Goal: Transaction & Acquisition: Obtain resource

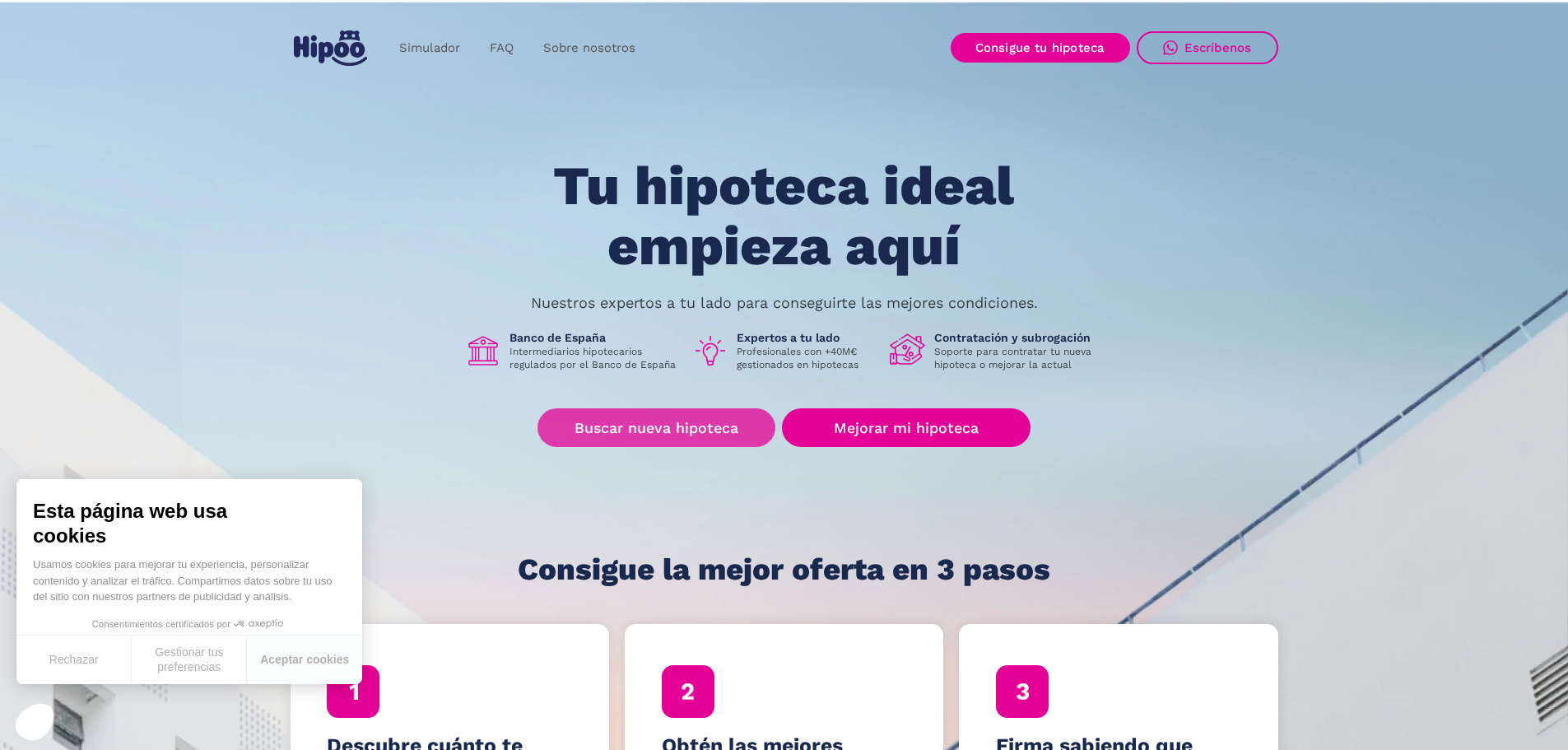
click at [657, 430] on link "Buscar nueva hipoteca" at bounding box center [657, 428] width 238 height 39
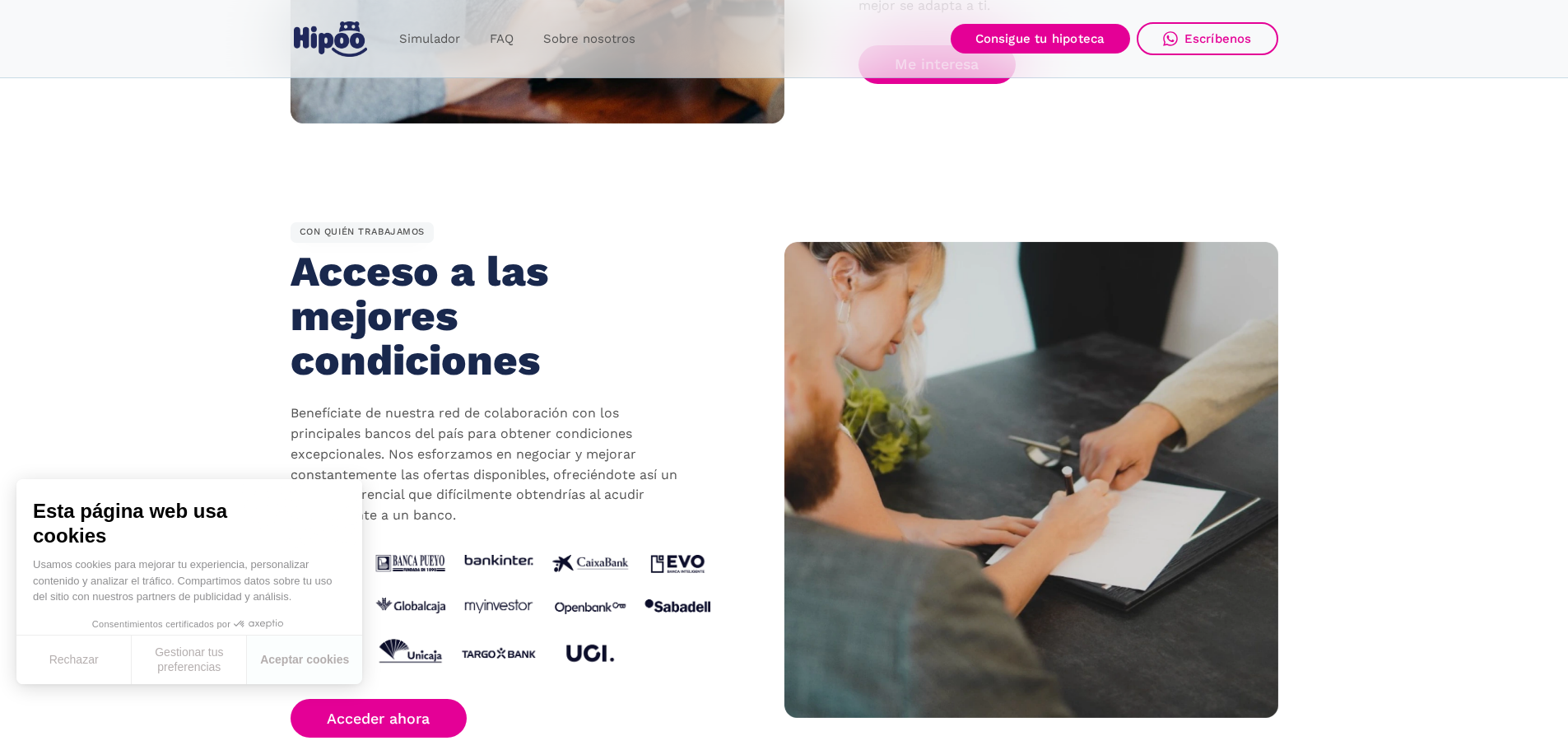
scroll to position [1317, 0]
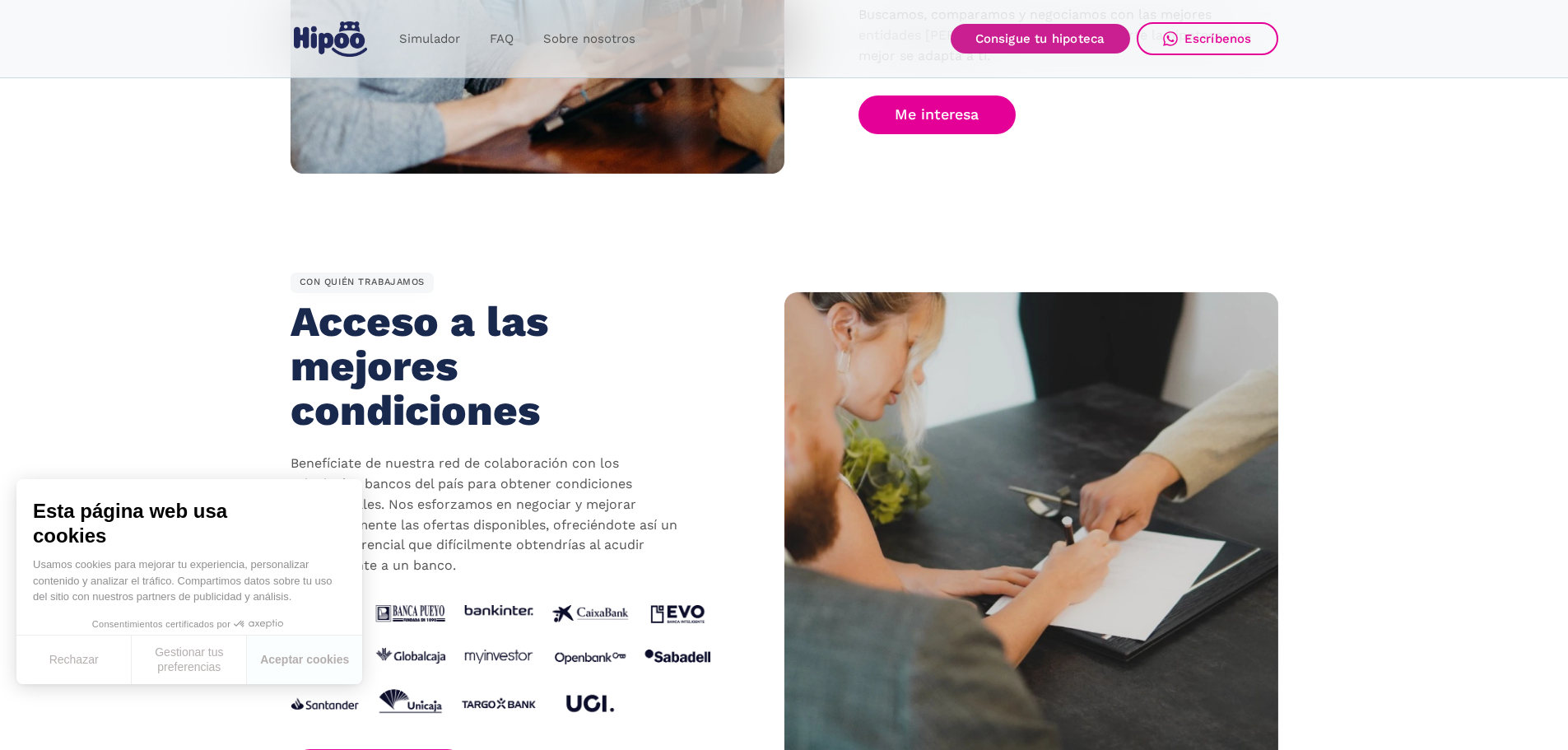
click at [1039, 39] on link "Consigue tu hipoteca" at bounding box center [1040, 38] width 179 height 29
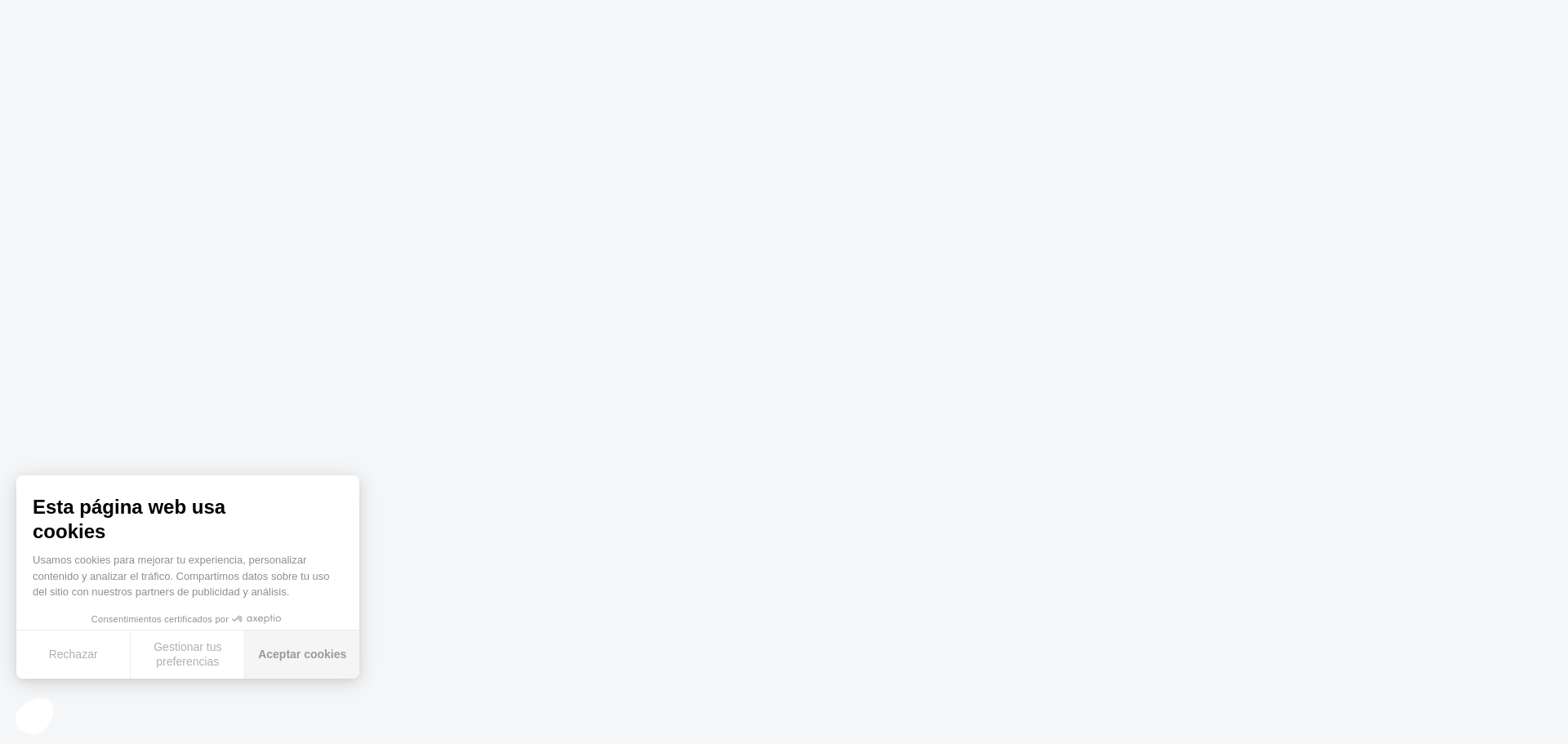
click at [277, 650] on button "Aceptar cookies" at bounding box center [302, 654] width 114 height 48
